Goal: Task Accomplishment & Management: Complete application form

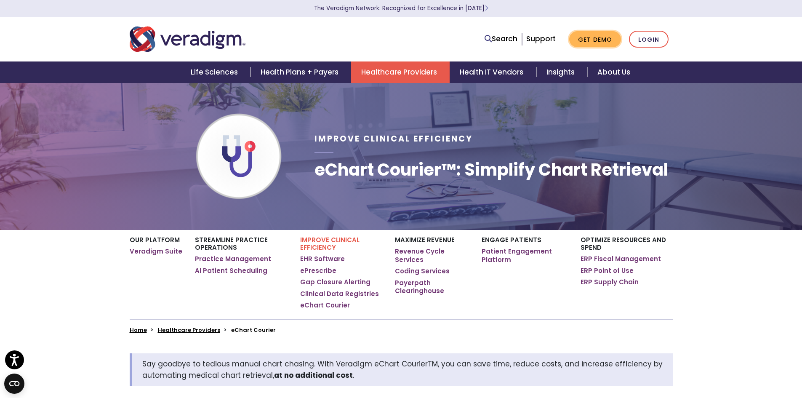
click at [596, 38] on link "Get Demo" at bounding box center [595, 39] width 52 height 16
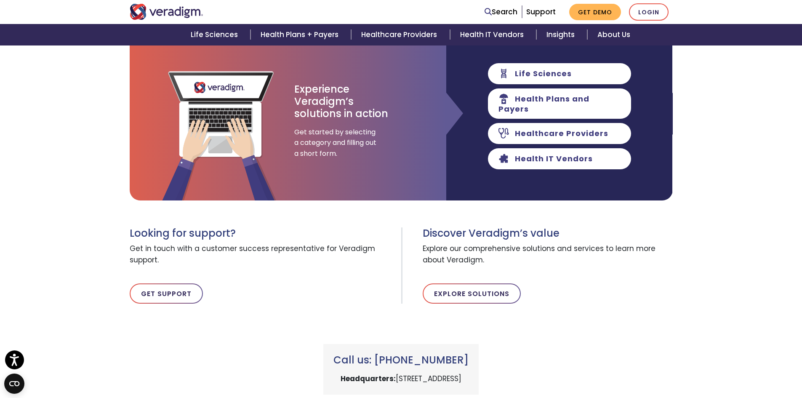
scroll to position [197, 0]
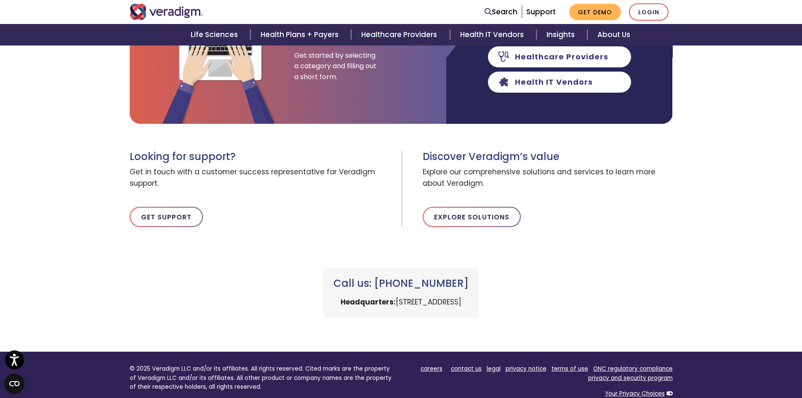
drag, startPoint x: 115, startPoint y: 204, endPoint x: 126, endPoint y: 205, distance: 10.6
click at [115, 204] on div "Ready to Schedule a Demo? Explore the possibilities by booking time with a Vera…" at bounding box center [401, 112] width 802 height 412
click at [147, 217] on link "Get Support" at bounding box center [166, 217] width 73 height 20
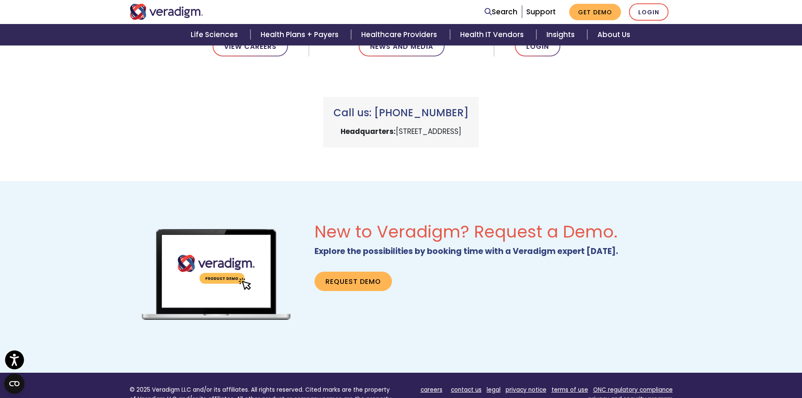
scroll to position [393, 0]
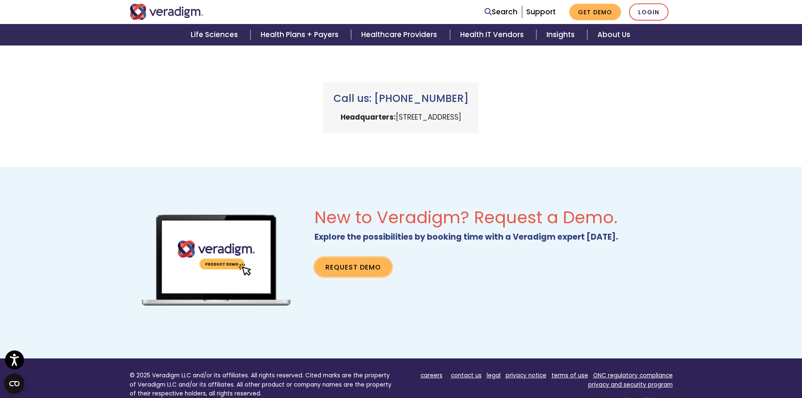
click at [346, 270] on link "Request Demo" at bounding box center [353, 266] width 77 height 19
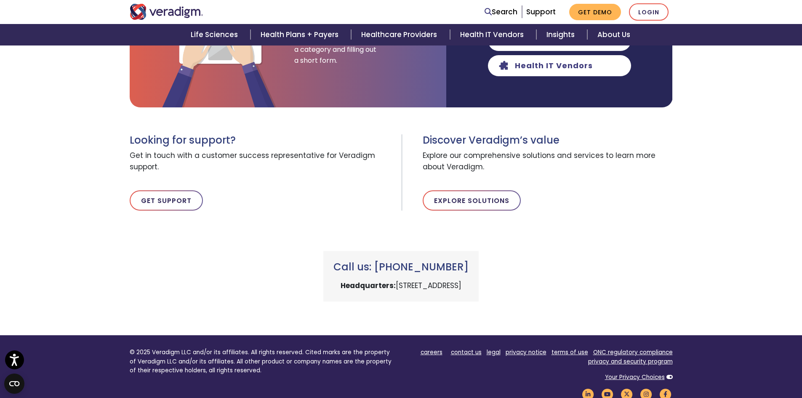
scroll to position [197, 0]
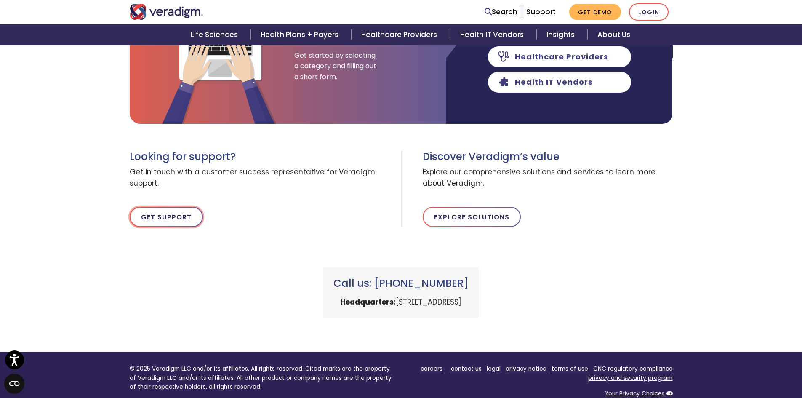
click at [161, 213] on link "Get Support" at bounding box center [166, 217] width 73 height 20
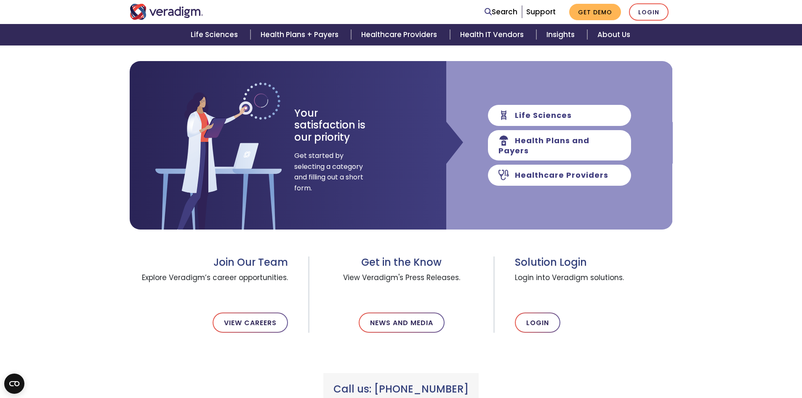
scroll to position [197, 0]
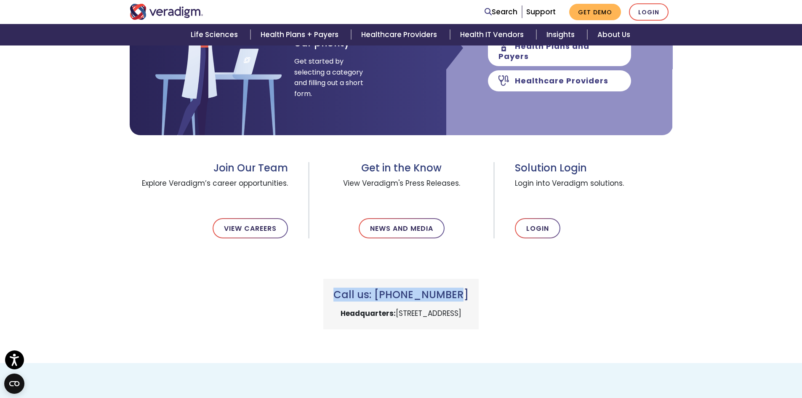
drag, startPoint x: 335, startPoint y: 294, endPoint x: 443, endPoint y: 300, distance: 108.0
click at [443, 300] on h3 "Call us: +1 (800) 877-5678" at bounding box center [400, 295] width 135 height 12
click at [443, 300] on h3 "Call us: [PHONE_NUMBER]" at bounding box center [400, 295] width 135 height 12
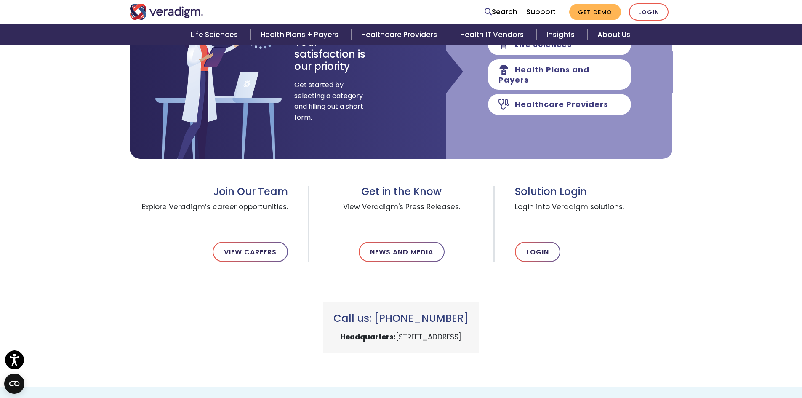
scroll to position [98, 0]
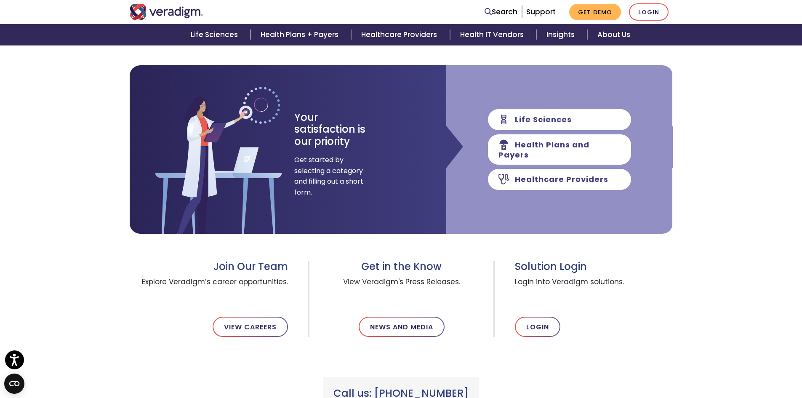
click at [317, 162] on span "Get started by selecting a category and filling out a short form." at bounding box center [328, 176] width 69 height 43
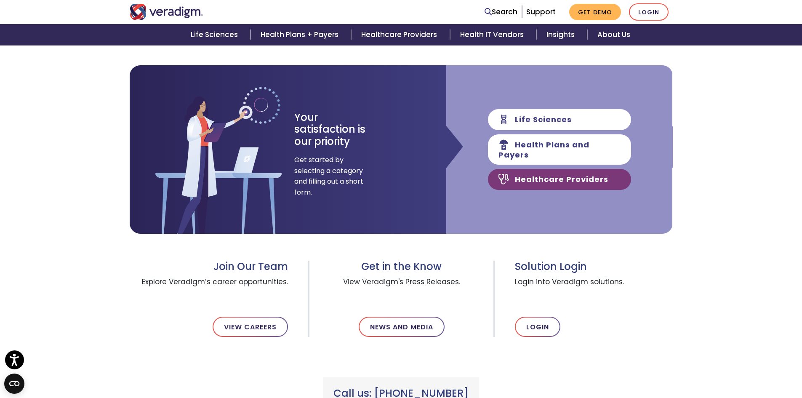
click at [555, 171] on link "Healthcare Providers" at bounding box center [559, 179] width 143 height 21
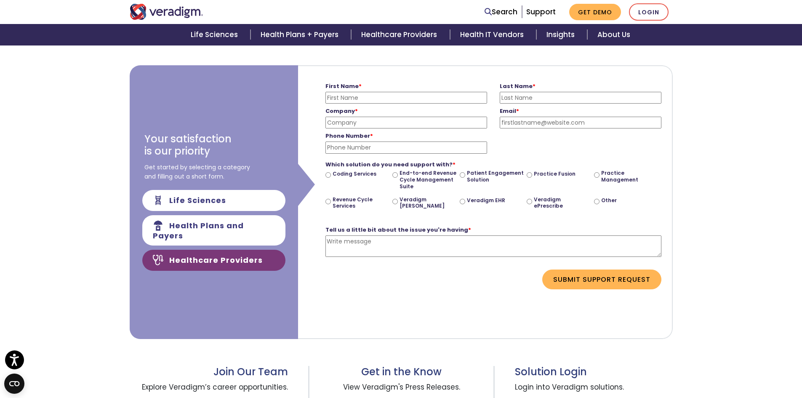
click at [552, 174] on label "Practice Fusion" at bounding box center [555, 174] width 42 height 7
click at [532, 174] on input "Practice Fusion" at bounding box center [529, 174] width 5 height 5
radio input "true"
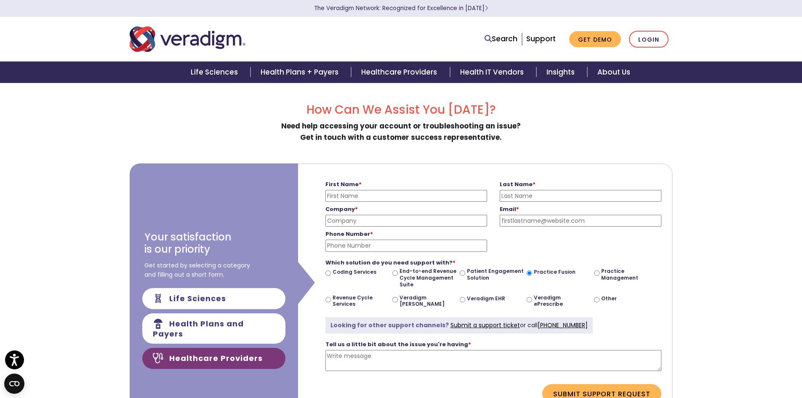
click at [608, 301] on label "Other" at bounding box center [609, 298] width 16 height 7
click at [600, 301] on input "Other" at bounding box center [596, 299] width 5 height 5
radio input "true"
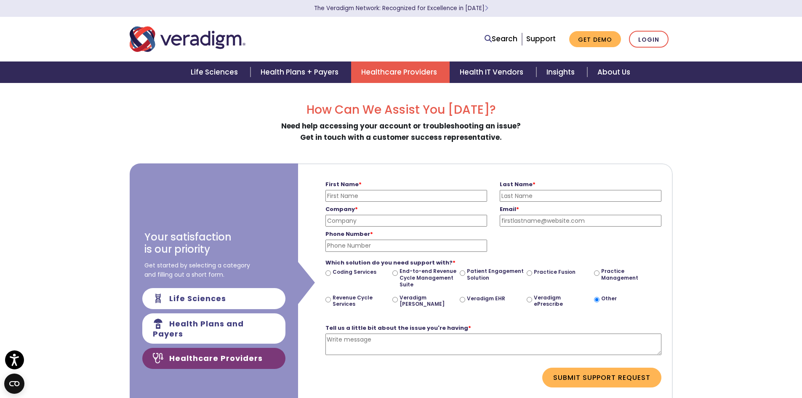
click at [426, 78] on link "Healthcare Providers" at bounding box center [400, 71] width 99 height 21
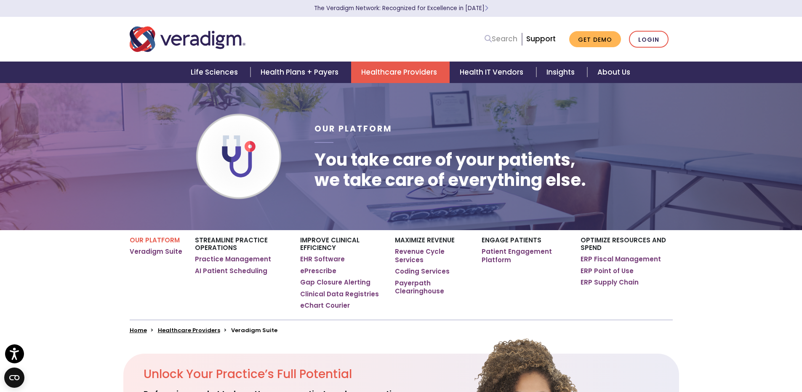
click at [499, 37] on link "Search" at bounding box center [501, 38] width 33 height 11
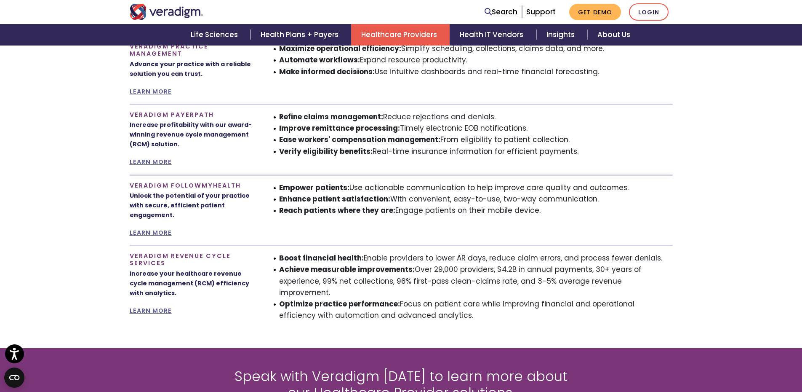
scroll to position [688, 0]
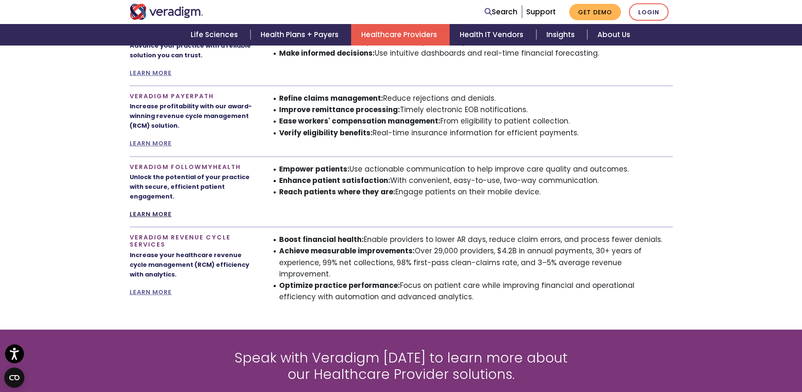
click at [152, 214] on link "LEARN MORE" at bounding box center [151, 214] width 42 height 8
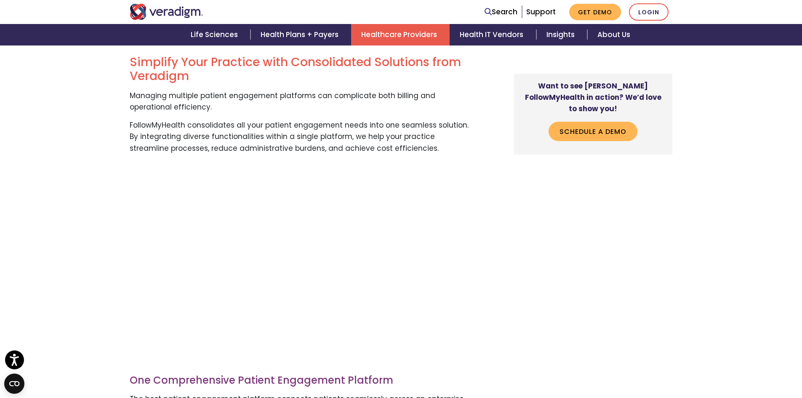
scroll to position [589, 0]
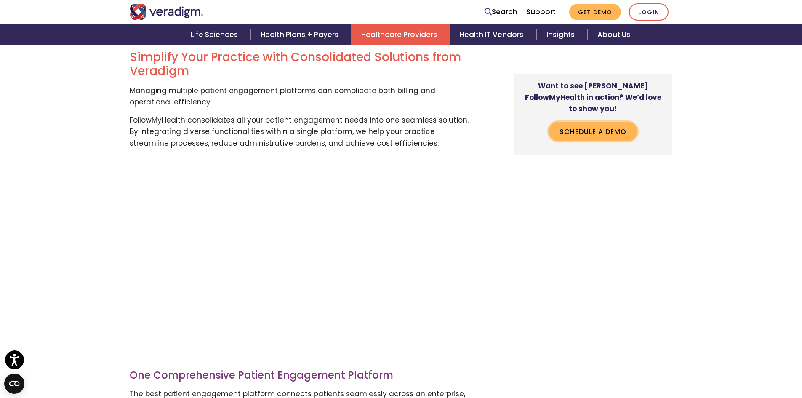
click at [590, 123] on link "Schedule a Demo" at bounding box center [593, 131] width 89 height 19
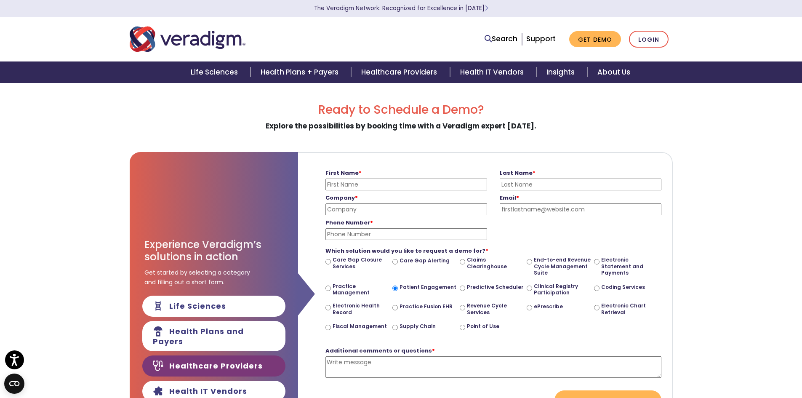
click at [395, 184] on input "First Name *" at bounding box center [406, 185] width 162 height 12
click at [347, 184] on input "First Name *" at bounding box center [406, 185] width 162 height 12
type input "[PERSON_NAME]"
type input "Kare Health & Wellness"
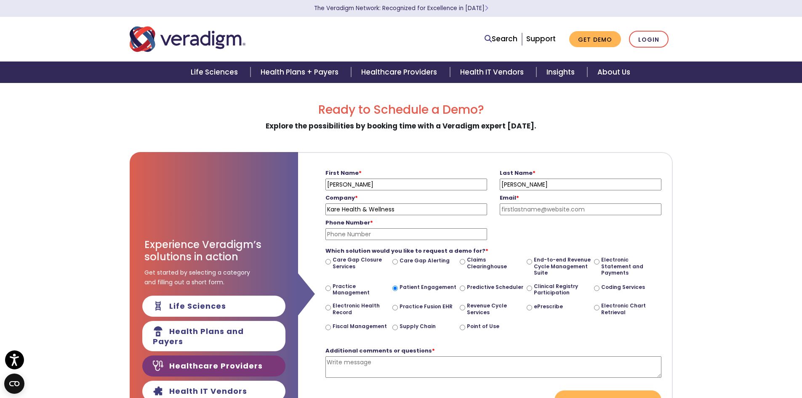
click at [518, 209] on input "Email *" at bounding box center [581, 209] width 162 height 12
type input "[EMAIL_ADDRESS][DOMAIN_NAME]"
click at [405, 235] on input "Phone Number *" at bounding box center [406, 234] width 162 height 12
type input "4178814994"
click at [464, 373] on textarea "Additional comments or questions *" at bounding box center [493, 366] width 336 height 21
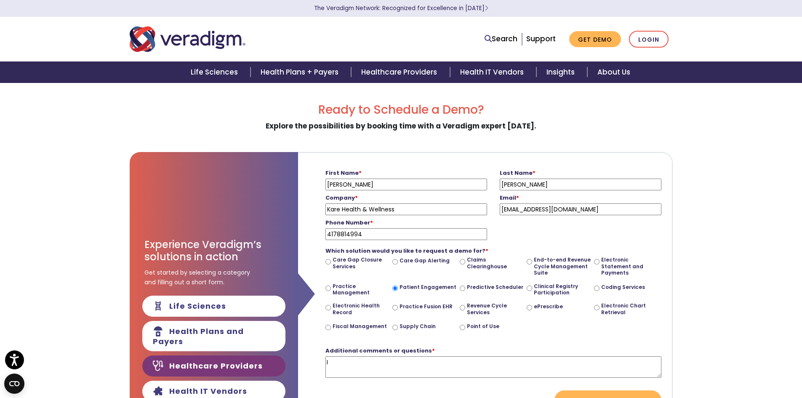
type textarea "I"
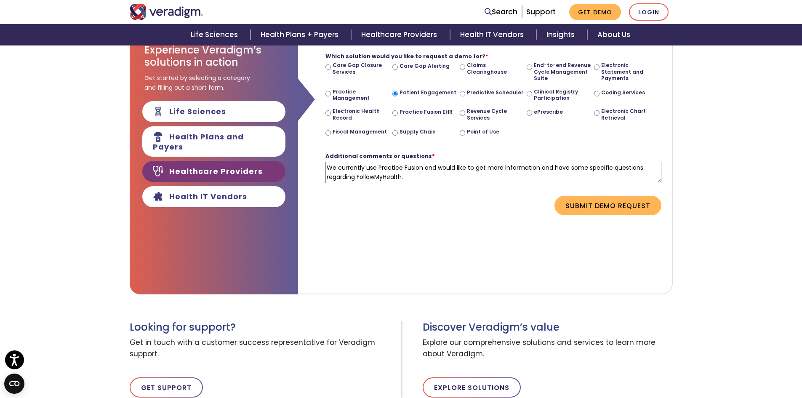
scroll to position [197, 0]
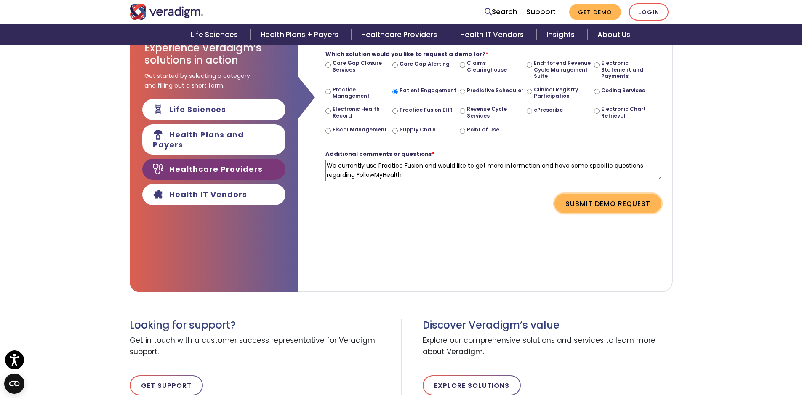
type textarea "We currently use Practice Fusion and would like to get more information and hav…"
click at [581, 202] on button "Submit Demo Request" at bounding box center [608, 203] width 107 height 19
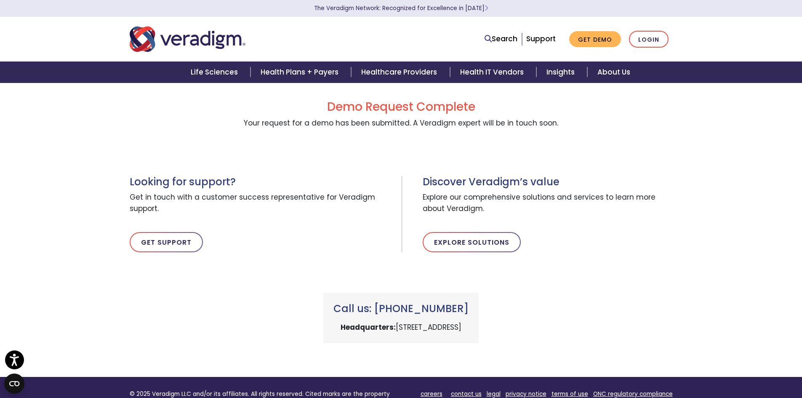
scroll to position [0, 0]
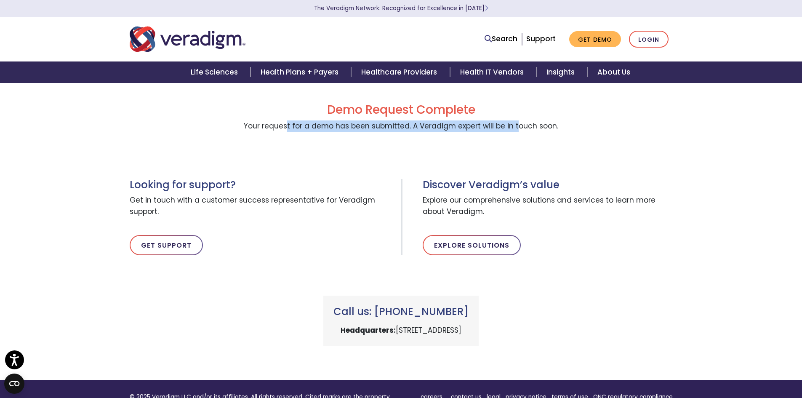
drag, startPoint x: 465, startPoint y: 120, endPoint x: 516, endPoint y: 123, distance: 51.0
click at [516, 123] on span "Your request for a demo has been submitted. A Veradigm expert will be in touch …" at bounding box center [401, 126] width 315 height 10
